Goal: Check status: Check status

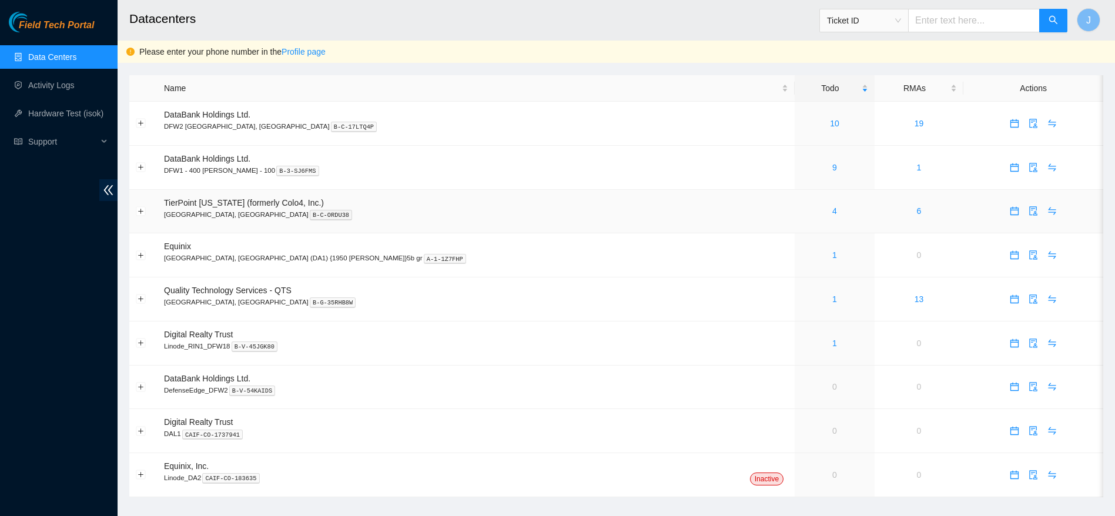
click at [801, 211] on div "4" at bounding box center [834, 211] width 67 height 13
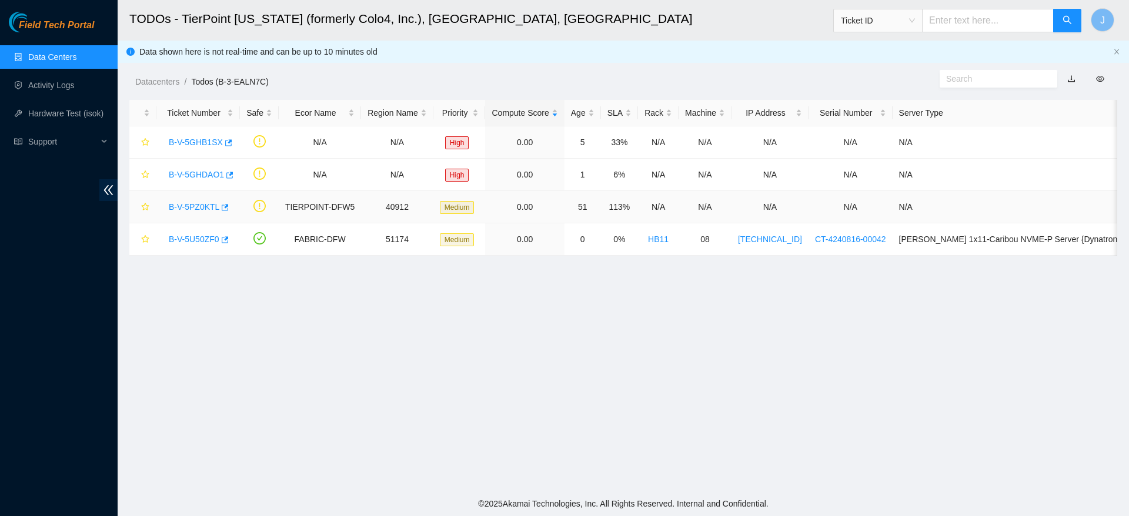
click at [190, 202] on link "B-V-5PZ0KTL" at bounding box center [194, 206] width 51 height 9
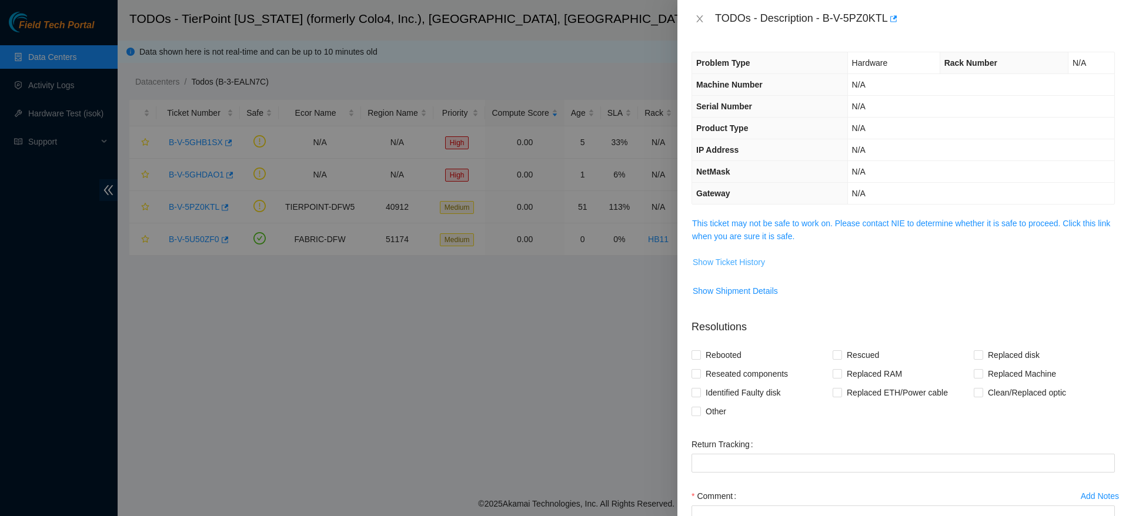
click at [757, 255] on button "Show Ticket History" at bounding box center [728, 262] width 73 height 19
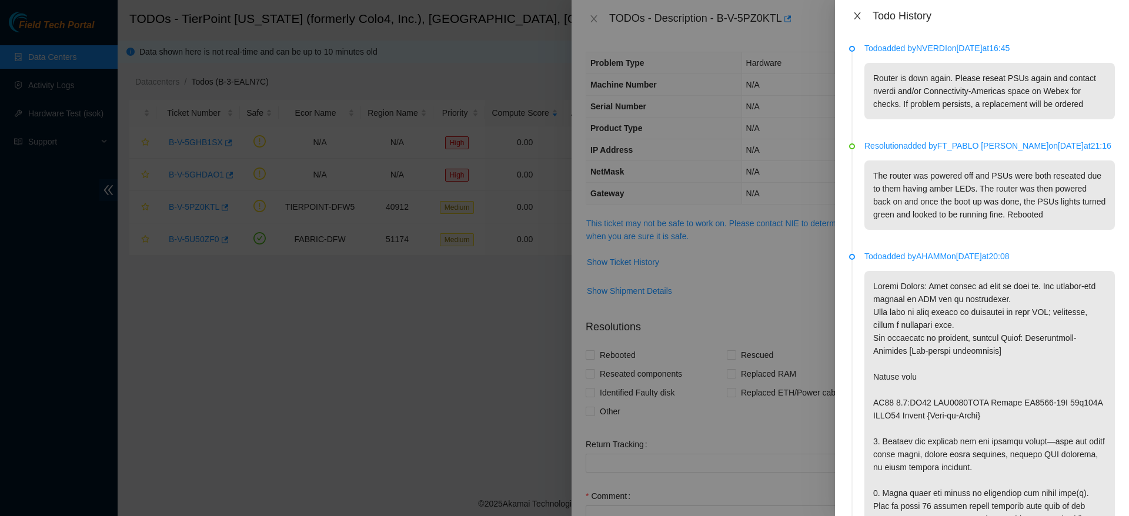
click at [854, 14] on icon "close" at bounding box center [856, 15] width 9 height 9
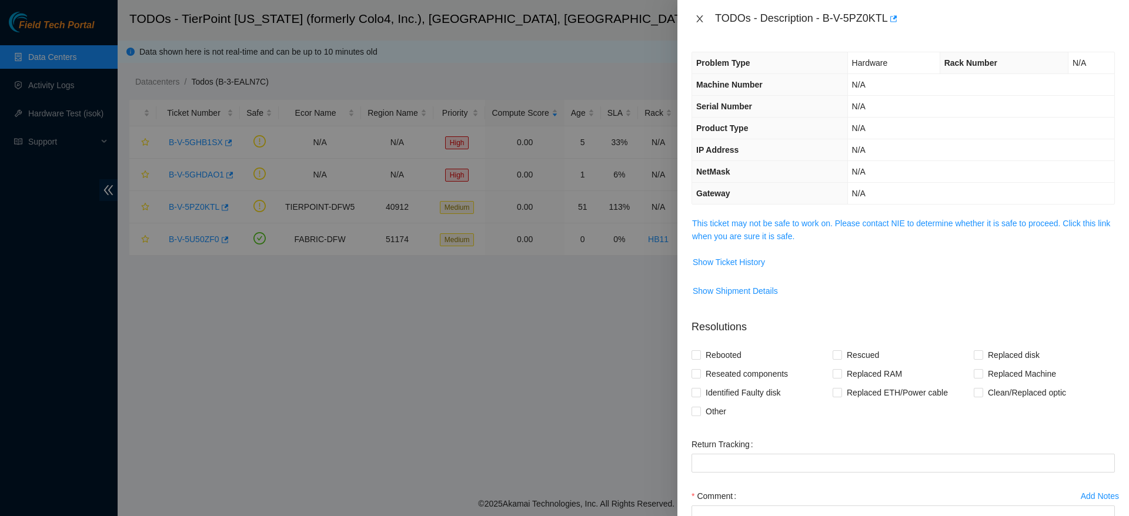
click at [701, 14] on icon "close" at bounding box center [699, 18] width 9 height 9
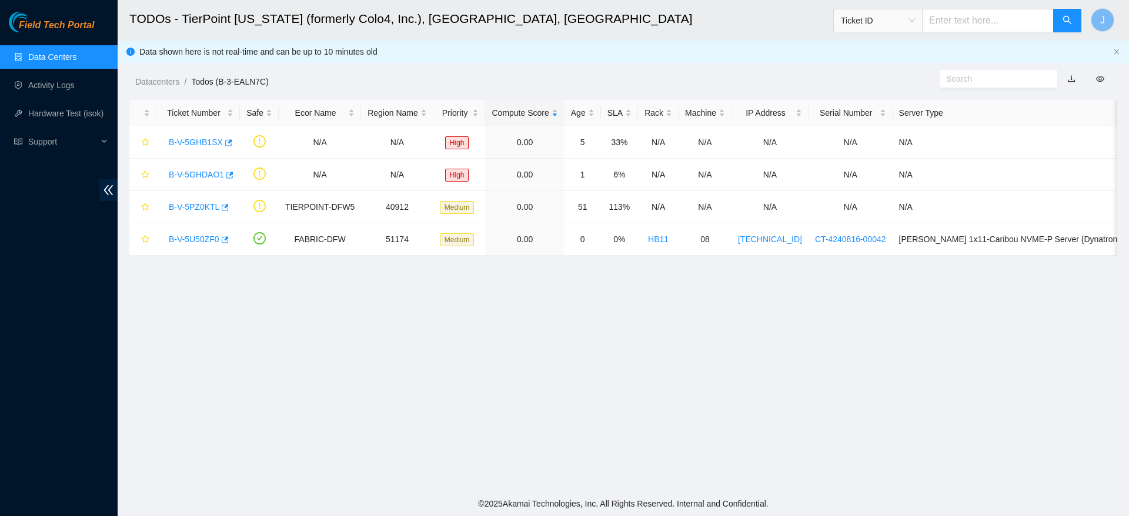
click at [28, 55] on link "Data Centers" at bounding box center [52, 56] width 48 height 9
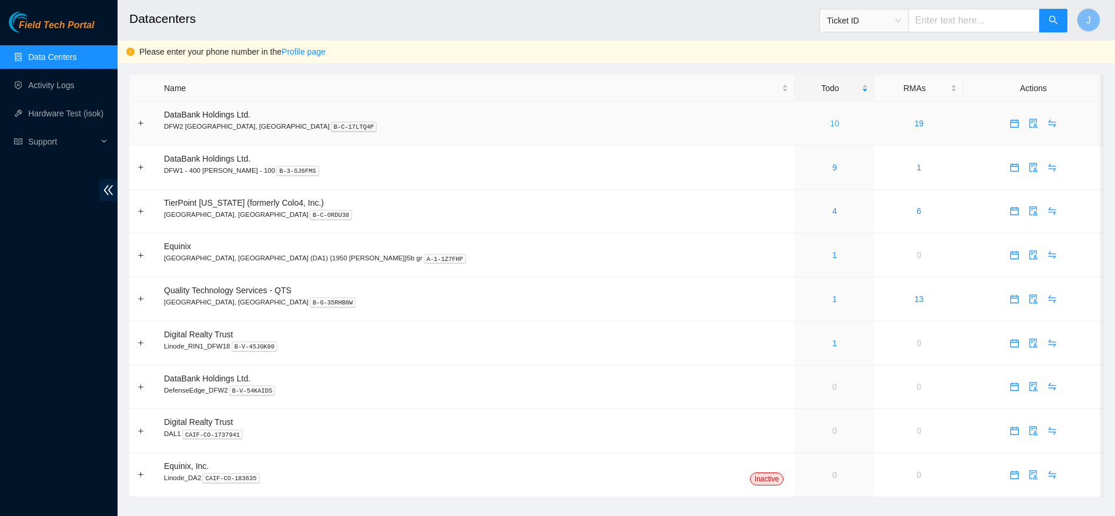
click at [830, 125] on link "10" at bounding box center [834, 123] width 9 height 9
